Goal: Task Accomplishment & Management: Use online tool/utility

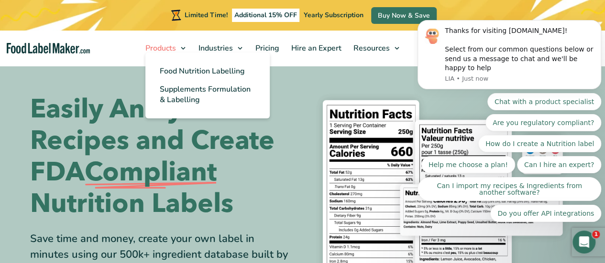
click at [156, 47] on span "Products" at bounding box center [159, 48] width 34 height 11
click at [182, 74] on span "Food Nutrition Labelling" at bounding box center [202, 71] width 85 height 11
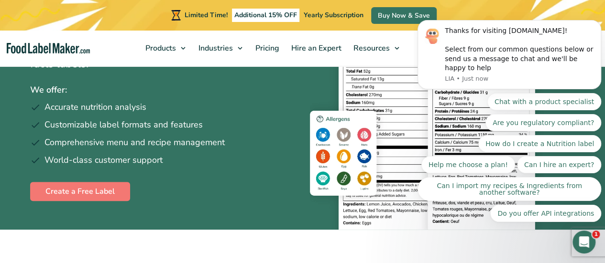
scroll to position [191, 0]
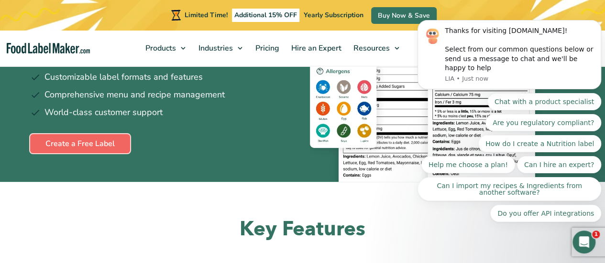
click at [74, 148] on link "Create a Free Label" at bounding box center [80, 143] width 100 height 19
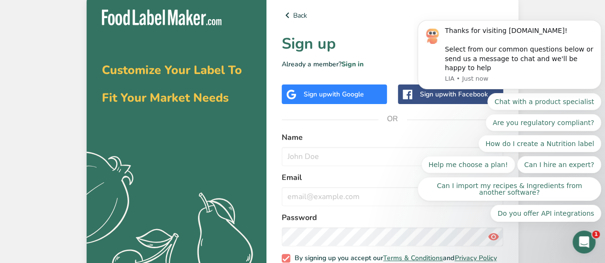
click at [337, 95] on span "with Google" at bounding box center [344, 94] width 37 height 9
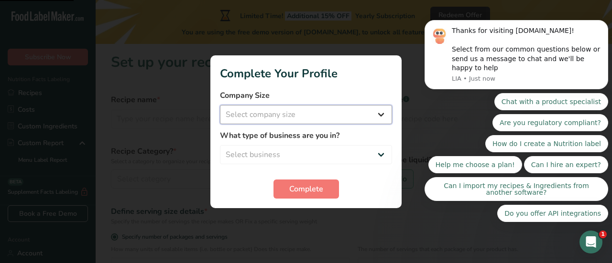
click at [230, 115] on select "Select company size Fewer than 10 Employees 10 to 50 Employees 51 to 500 Employ…" at bounding box center [306, 114] width 172 height 19
select select "1"
click at [220, 105] on select "Select company size Fewer than 10 Employees 10 to 50 Employees 51 to 500 Employ…" at bounding box center [306, 114] width 172 height 19
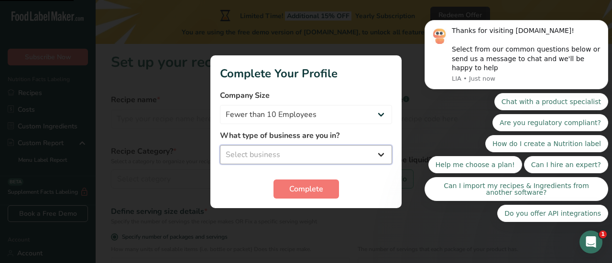
click at [247, 153] on select "Select business Packaged Food Manufacturer Restaurant & Cafe Bakery Meal Plans …" at bounding box center [306, 154] width 172 height 19
select select "1"
click at [220, 145] on select "Select business Packaged Food Manufacturer Restaurant & Cafe Bakery Meal Plans …" at bounding box center [306, 154] width 172 height 19
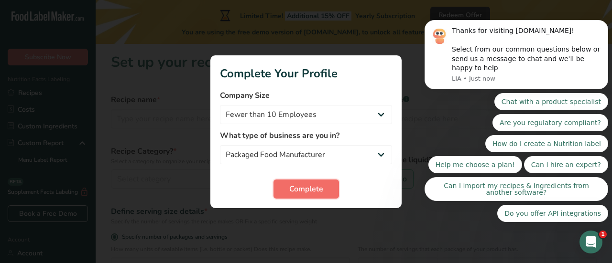
click at [295, 180] on button "Complete" at bounding box center [305, 189] width 65 height 19
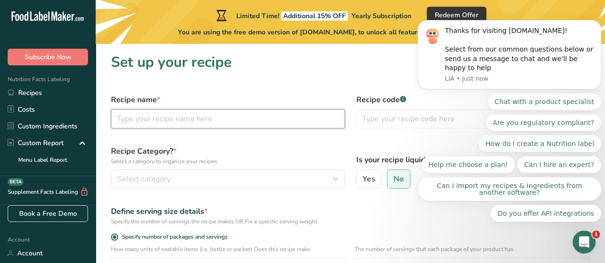
click at [169, 115] on input "text" at bounding box center [228, 118] width 234 height 19
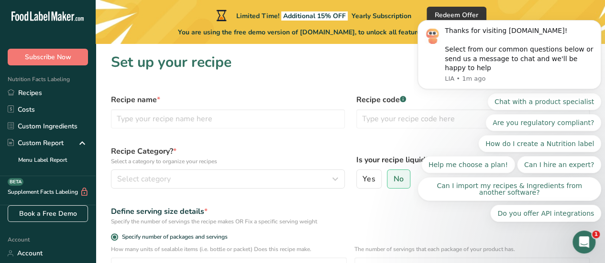
click at [581, 242] on icon "Open Intercom Messenger" at bounding box center [584, 243] width 16 height 16
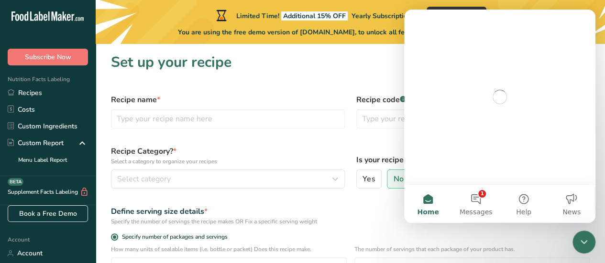
click at [581, 242] on icon "Close Intercom Messenger" at bounding box center [583, 242] width 11 height 11
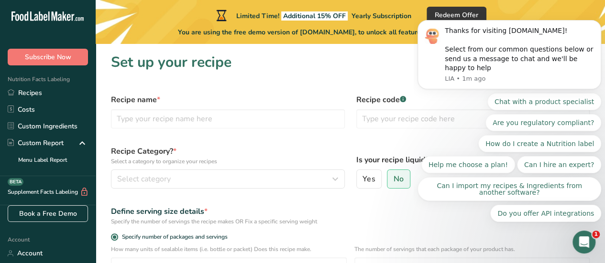
click at [584, 248] on icon "Open Intercom Messenger" at bounding box center [584, 243] width 16 height 16
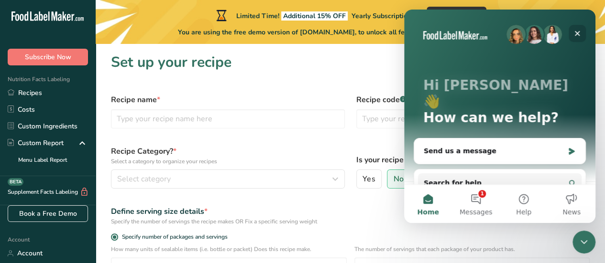
click at [574, 33] on icon "Close" at bounding box center [577, 34] width 8 height 8
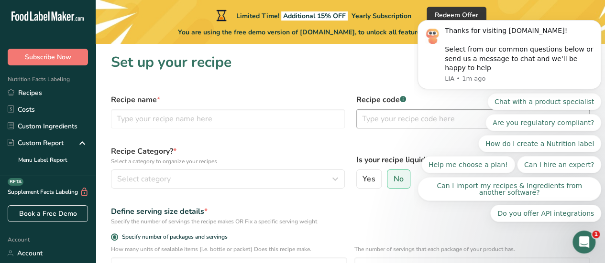
click at [388, 118] on input "text" at bounding box center [473, 118] width 234 height 19
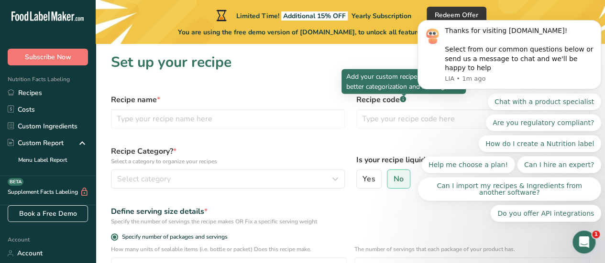
click at [402, 99] on icon at bounding box center [402, 99] width 0 height 2
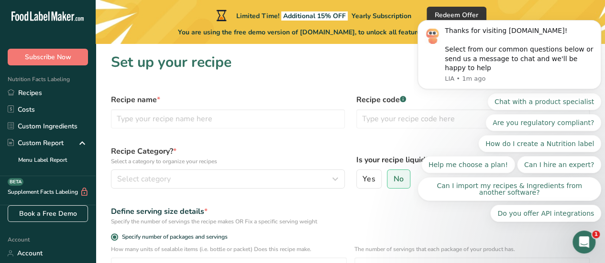
click at [402, 99] on icon at bounding box center [402, 99] width 0 height 2
click at [593, 237] on span "1" at bounding box center [596, 235] width 8 height 8
click at [587, 241] on icon "Open Intercom Messenger" at bounding box center [584, 243] width 16 height 16
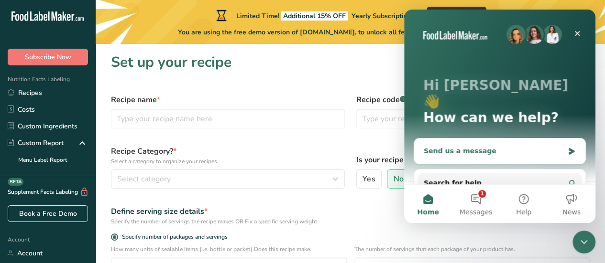
click at [461, 146] on div "Send us a message" at bounding box center [493, 151] width 140 height 10
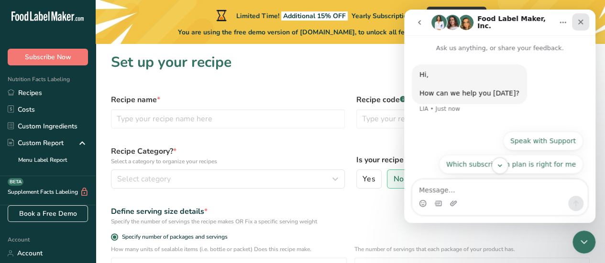
click at [580, 21] on icon "Close" at bounding box center [580, 22] width 8 height 8
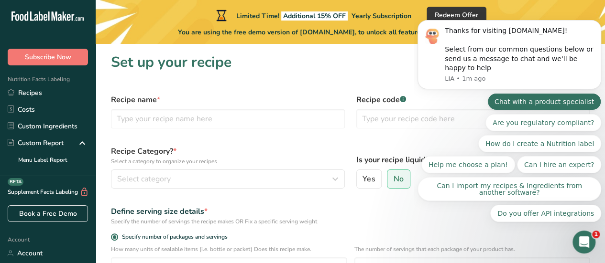
click at [574, 106] on button "Chat with a product specialist" at bounding box center [544, 101] width 114 height 17
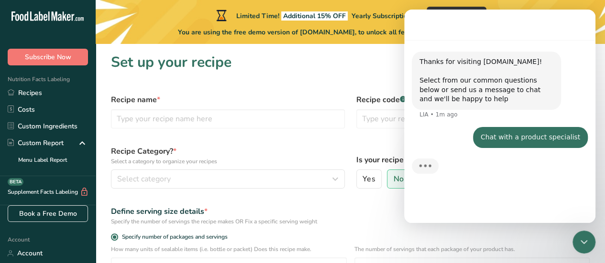
click at [579, 243] on icon "Close Intercom Messenger" at bounding box center [583, 242] width 11 height 11
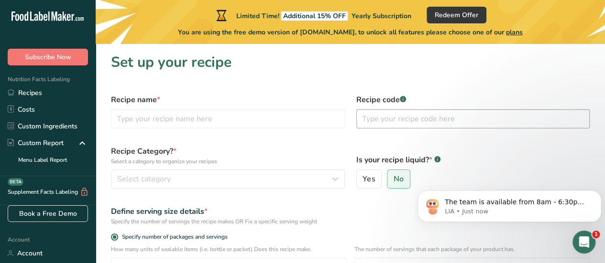
scroll to position [135, 0]
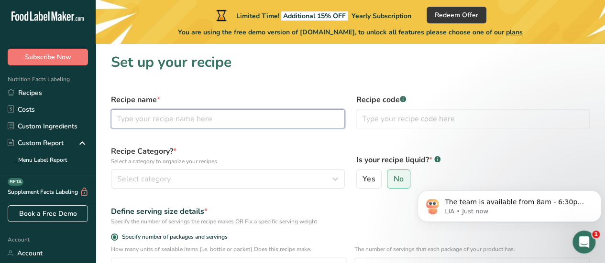
click at [159, 123] on input "text" at bounding box center [228, 118] width 234 height 19
type input "Banana chips"
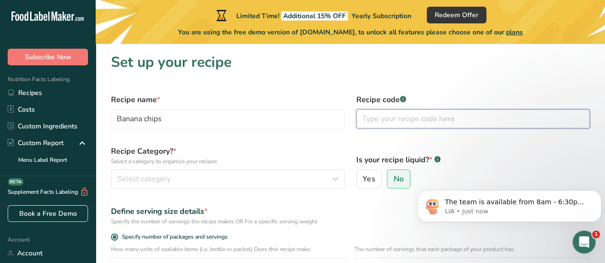
click at [381, 118] on input "text" at bounding box center [473, 118] width 234 height 19
click at [386, 121] on input "text" at bounding box center [473, 118] width 234 height 19
type input "Coconut oil, banana, salt"
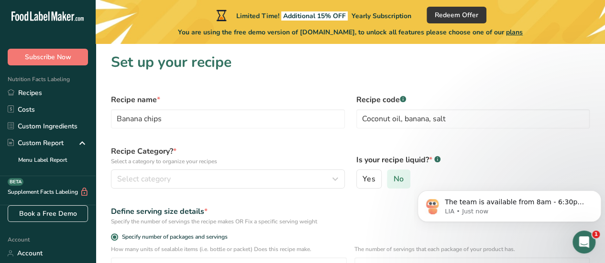
click at [400, 179] on span "No" at bounding box center [398, 179] width 10 height 10
click at [393, 179] on input "No" at bounding box center [390, 179] width 6 height 6
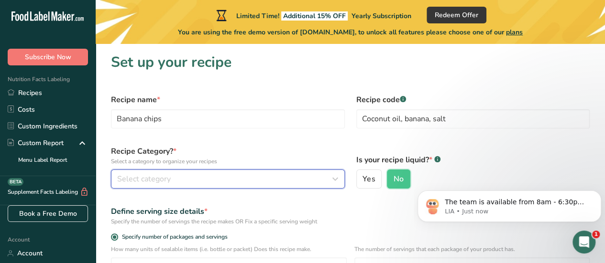
click at [253, 178] on div "Select category" at bounding box center [225, 179] width 216 height 11
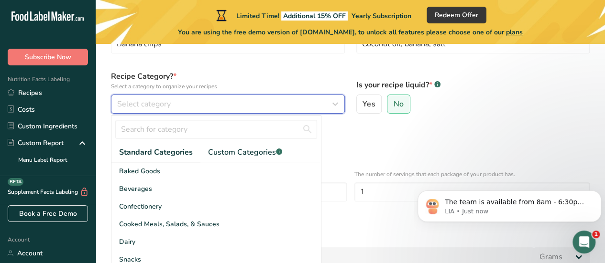
scroll to position [96, 0]
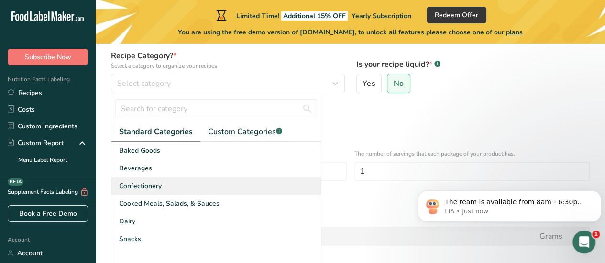
click at [162, 186] on div "Confectionery" at bounding box center [215, 186] width 209 height 18
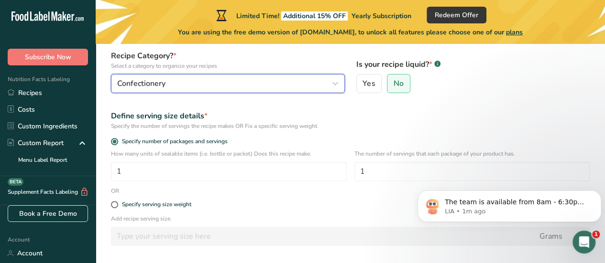
click at [144, 84] on span "Confectionery" at bounding box center [141, 83] width 48 height 11
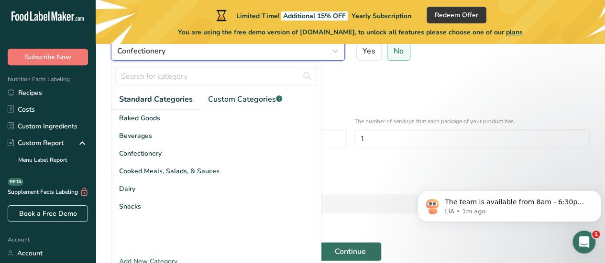
scroll to position [143, 0]
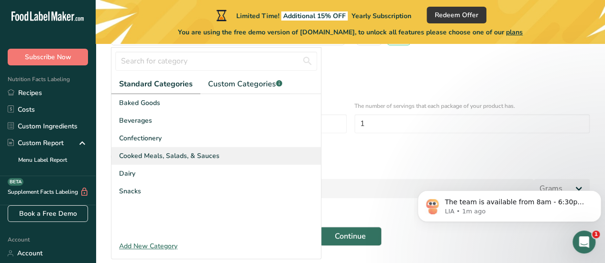
drag, startPoint x: 124, startPoint y: 188, endPoint x: 273, endPoint y: 163, distance: 151.2
click at [124, 188] on span "Snacks" at bounding box center [130, 191] width 22 height 10
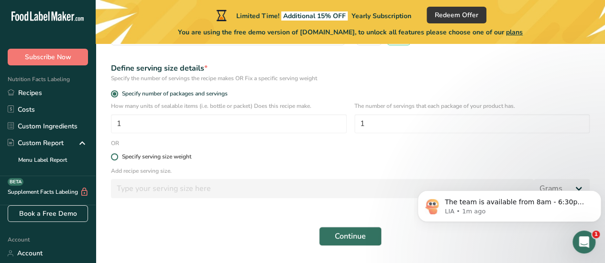
click at [115, 156] on span at bounding box center [114, 156] width 7 height 7
click at [115, 156] on input "Specify serving size weight" at bounding box center [114, 157] width 6 height 6
radio input "true"
radio input "false"
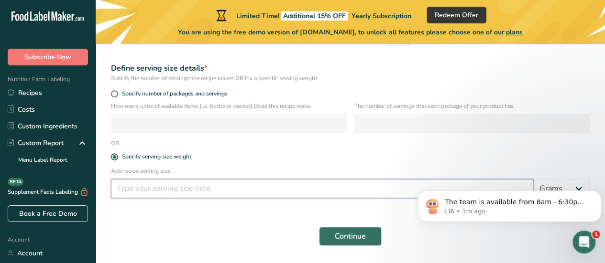
click at [182, 184] on input "number" at bounding box center [322, 188] width 423 height 19
type input "150"
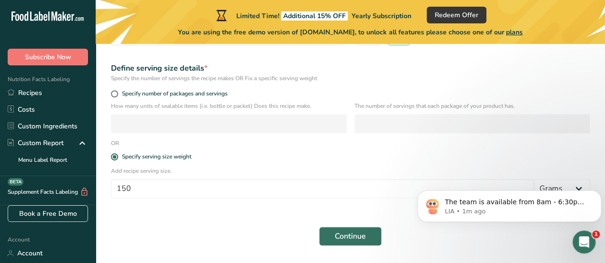
click at [156, 215] on form "Recipe name * Banana chips Recipe code .a-a{fill:#347362;}.b-a{fill:#fff;} Coco…" at bounding box center [350, 98] width 490 height 307
click at [371, 232] on button "Continue" at bounding box center [350, 236] width 63 height 19
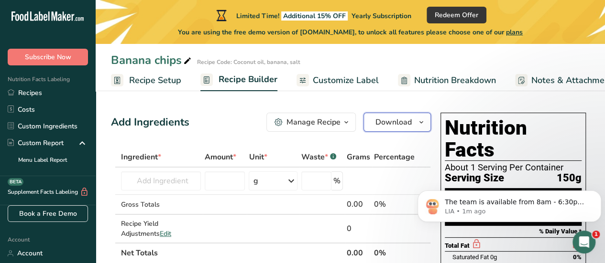
click at [393, 113] on button "Download" at bounding box center [396, 122] width 67 height 19
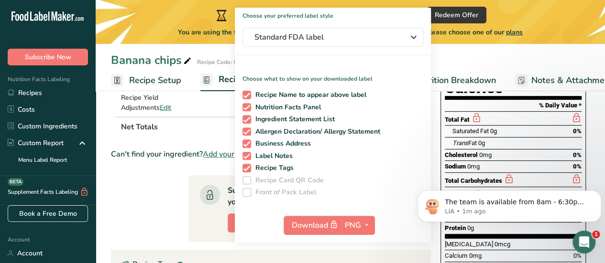
scroll to position [143, 0]
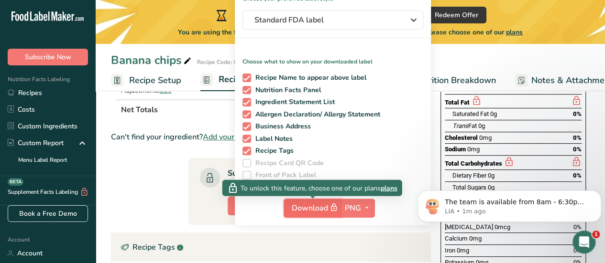
click at [341, 209] on button "Download" at bounding box center [312, 208] width 58 height 19
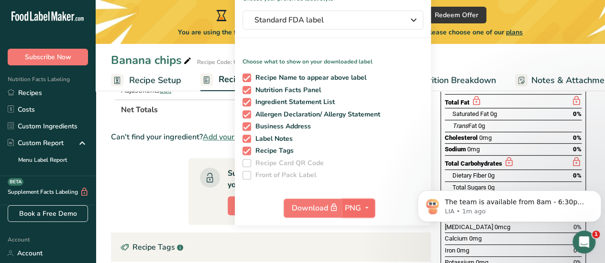
click at [359, 209] on span "PNG" at bounding box center [353, 208] width 16 height 11
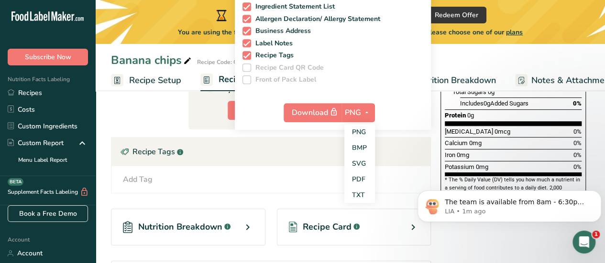
click at [298, 177] on div "Add Tag Standard Tags Custom Tags Source of Antioxidants [MEDICAL_DATA] Effect …" at bounding box center [271, 179] width 304 height 11
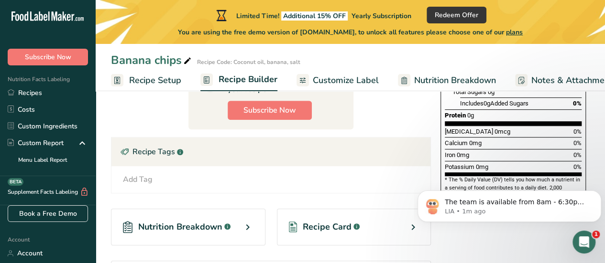
scroll to position [143, 0]
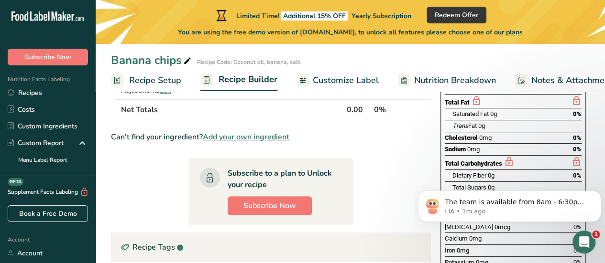
click at [428, 82] on span "Nutrition Breakdown" at bounding box center [455, 80] width 82 height 13
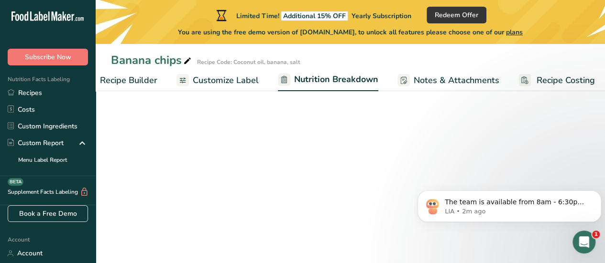
select select "Calories"
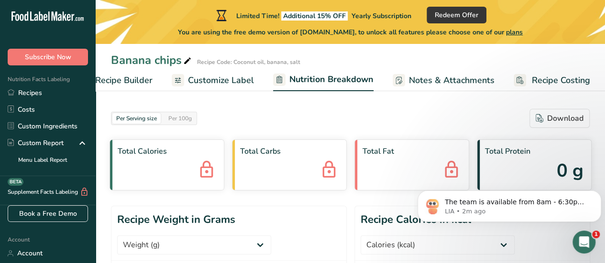
click at [522, 31] on span "plans" at bounding box center [514, 32] width 17 height 9
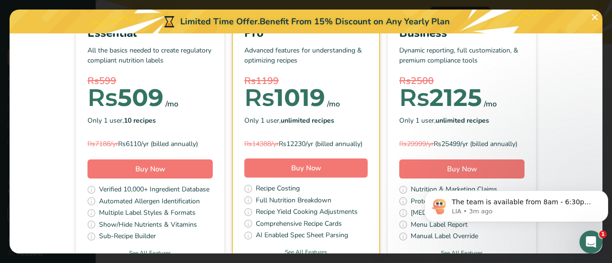
scroll to position [48, 0]
